Goal: Transaction & Acquisition: Purchase product/service

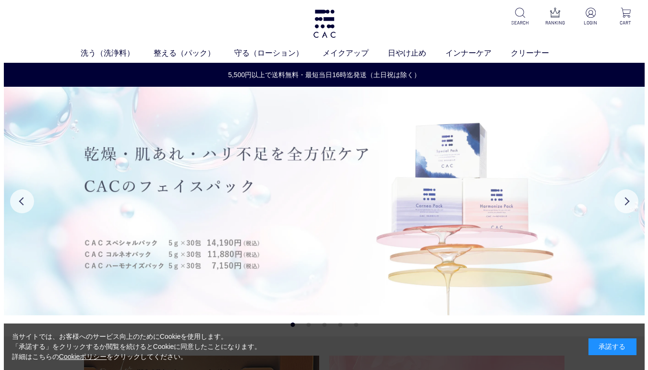
scroll to position [1, 0]
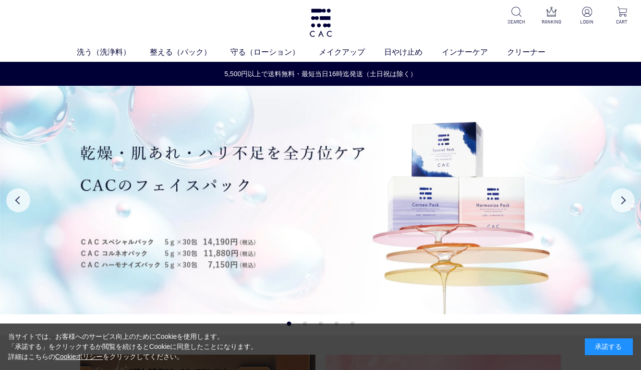
click at [118, 60] on ul "洗う（洗浄料） 液体洗浄料 パウダー洗浄料 泡洗顔料 グッズ 整える（パック） フェイスパック ヘアパック 守る（ローション） 保湿化粧水 柔軟化粧水 美容液…" at bounding box center [320, 54] width 641 height 15
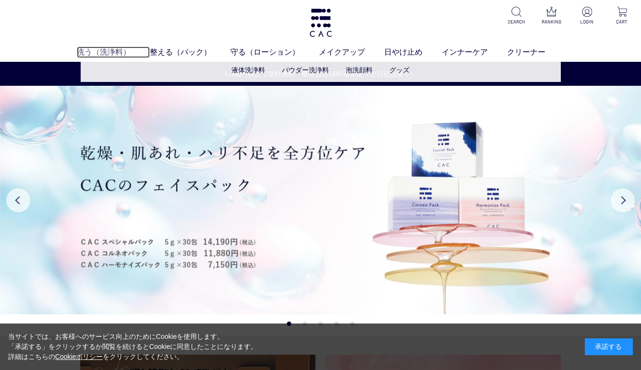
click at [116, 55] on link "洗う（洗浄料）" at bounding box center [113, 53] width 73 height 12
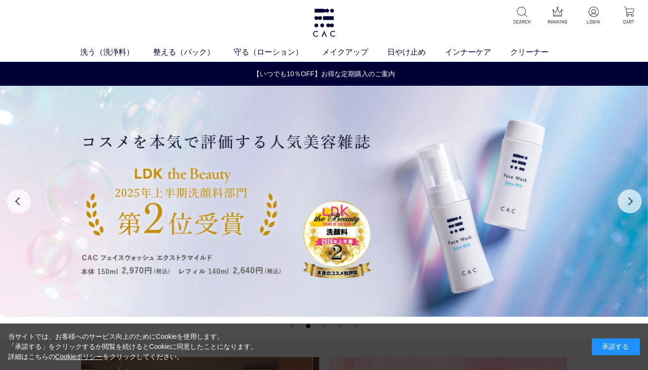
drag, startPoint x: 615, startPoint y: 349, endPoint x: 608, endPoint y: 344, distance: 8.9
click at [615, 349] on div "承諾する" at bounding box center [616, 347] width 48 height 17
